Goal: Task Accomplishment & Management: Use online tool/utility

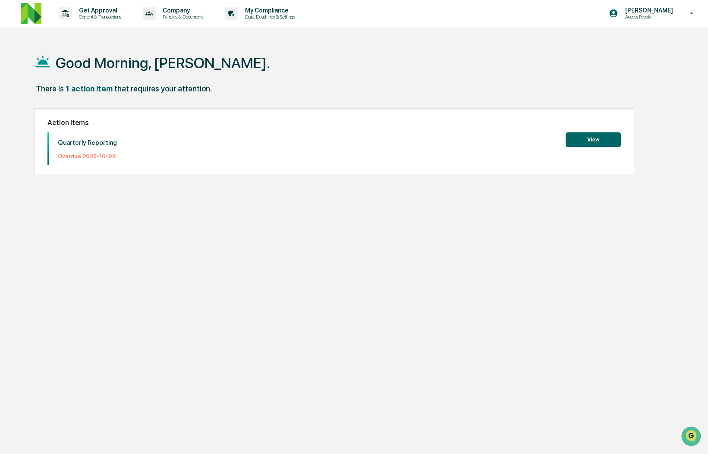
click at [583, 137] on button "View" at bounding box center [593, 139] width 55 height 15
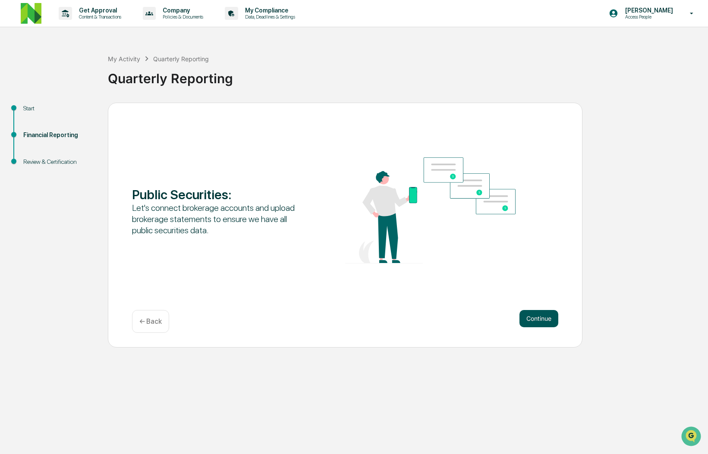
click at [536, 320] on button "Continue" at bounding box center [539, 318] width 39 height 17
click at [533, 329] on div "Continue ← Back" at bounding box center [345, 321] width 426 height 23
click at [533, 323] on button "Continue" at bounding box center [539, 318] width 39 height 17
click at [533, 319] on button "Continue" at bounding box center [539, 318] width 39 height 17
click at [550, 318] on button "Continue" at bounding box center [539, 318] width 39 height 17
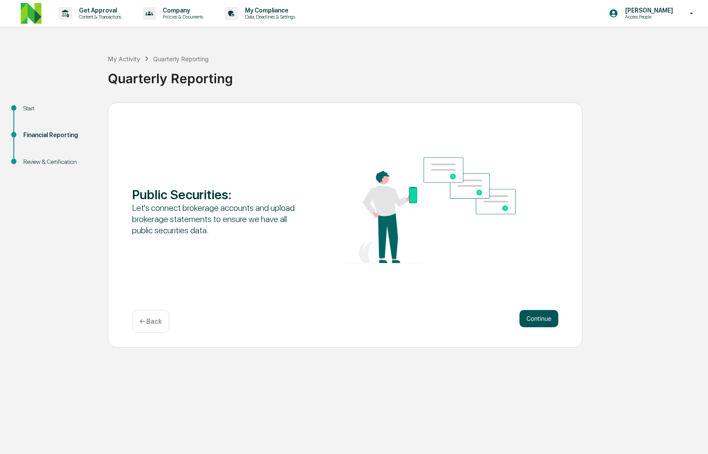
click at [534, 315] on button "Continue" at bounding box center [539, 318] width 39 height 17
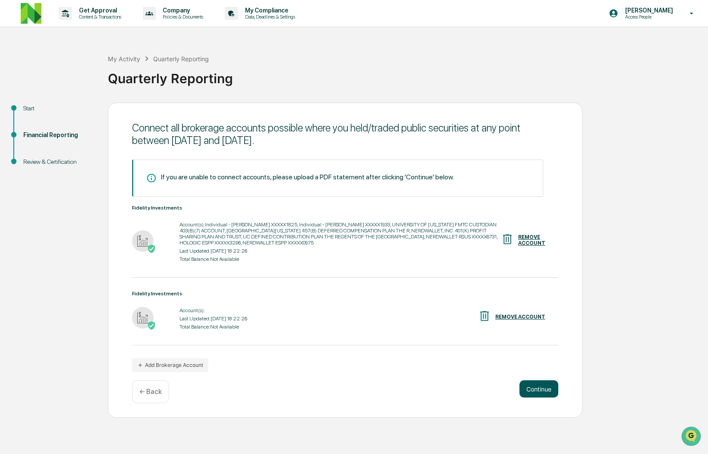
click at [541, 396] on button "Continue" at bounding box center [539, 389] width 39 height 17
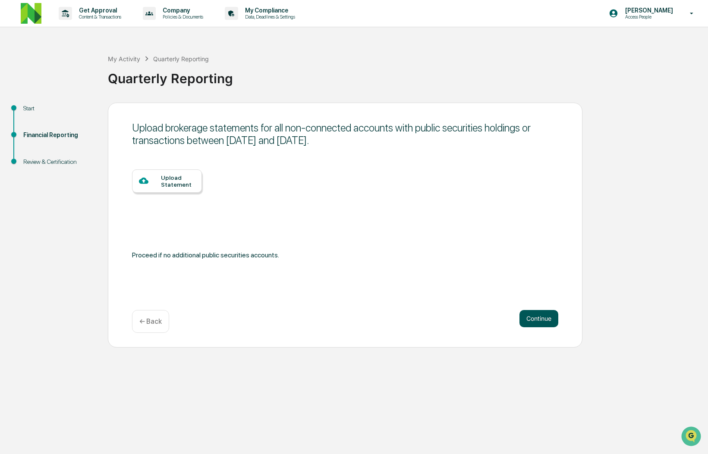
click at [533, 323] on button "Continue" at bounding box center [539, 318] width 39 height 17
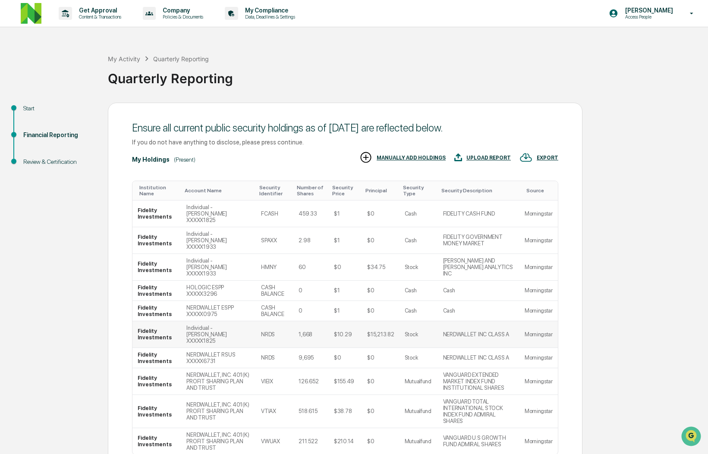
scroll to position [74, 0]
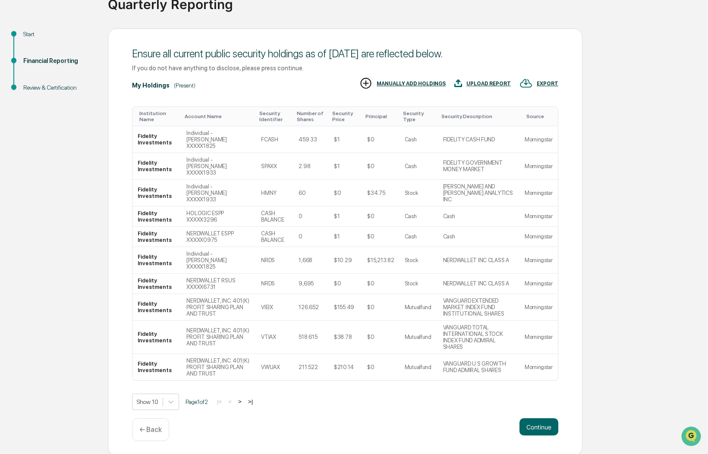
click at [252, 395] on div "Show 10 Page 1 of 2 |< < > >|" at bounding box center [345, 402] width 426 height 16
click at [244, 400] on button ">" at bounding box center [240, 401] width 9 height 7
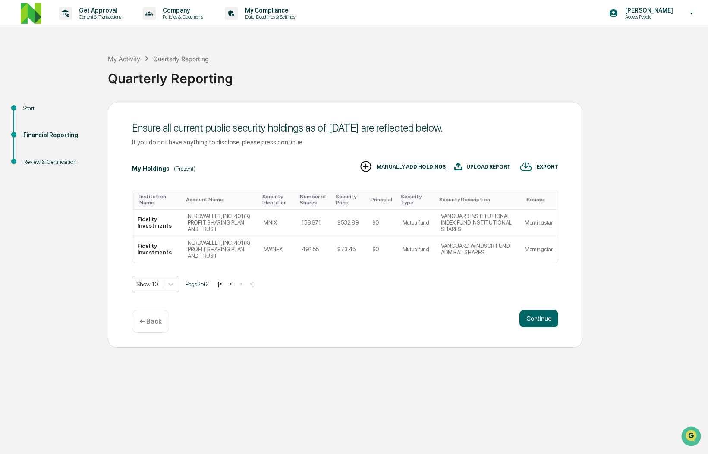
click at [141, 320] on p "← Back" at bounding box center [150, 322] width 22 height 8
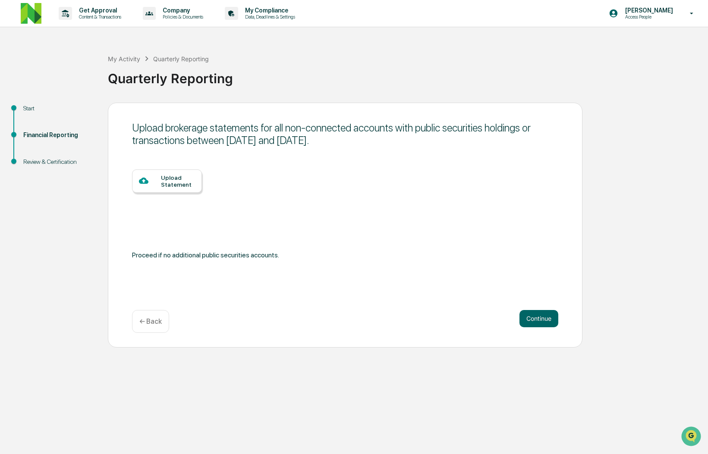
click at [151, 321] on p "← Back" at bounding box center [150, 322] width 22 height 8
